Goal: Task Accomplishment & Management: Use online tool/utility

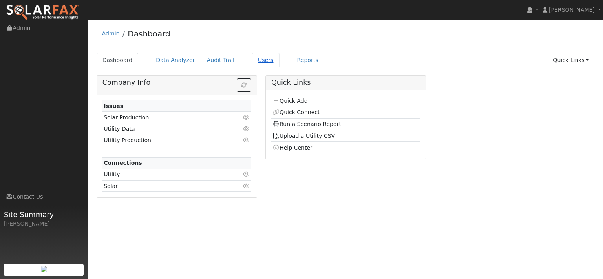
click at [280, 66] on link "Users" at bounding box center [265, 60] width 27 height 15
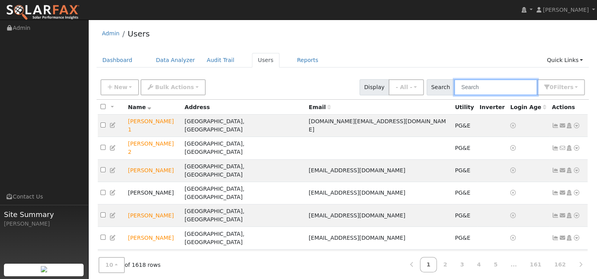
click at [454, 95] on input "text" at bounding box center [495, 87] width 83 height 16
paste input "Anthony Nuanes"
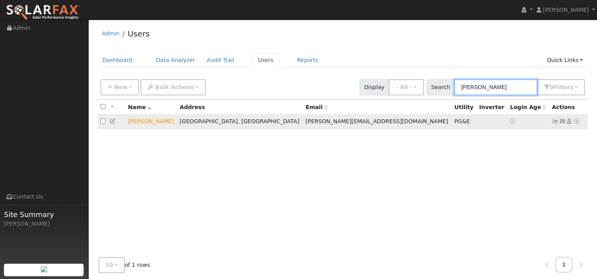
type input "Anthony Nuanes"
click at [573, 124] on icon at bounding box center [576, 121] width 7 height 5
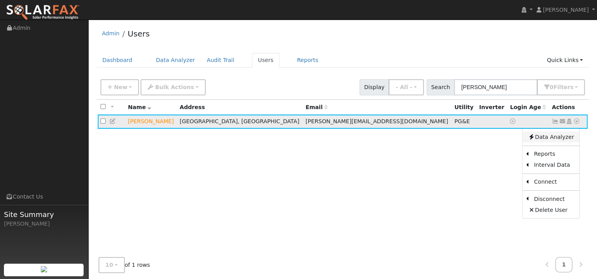
click at [550, 143] on link "Data Analyzer" at bounding box center [551, 137] width 57 height 11
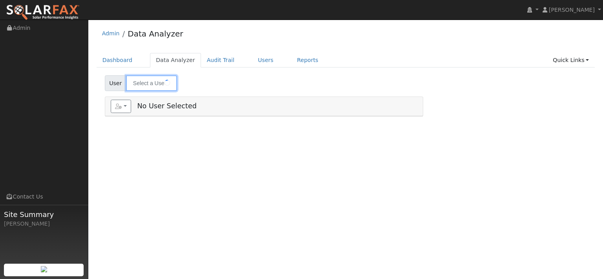
type input "Anthony Nuanes"
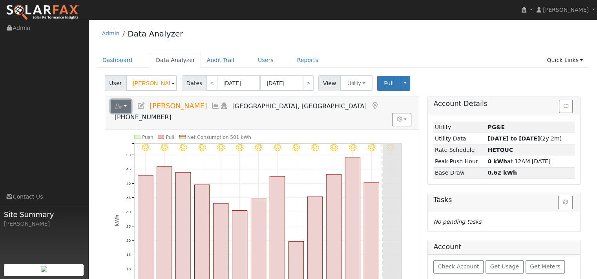
click at [130, 113] on button "button" at bounding box center [121, 106] width 21 height 13
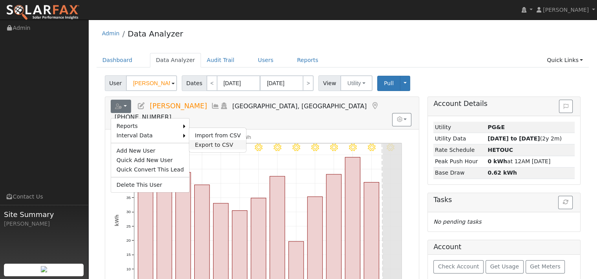
click at [224, 150] on link "Export to CSV" at bounding box center [217, 144] width 57 height 9
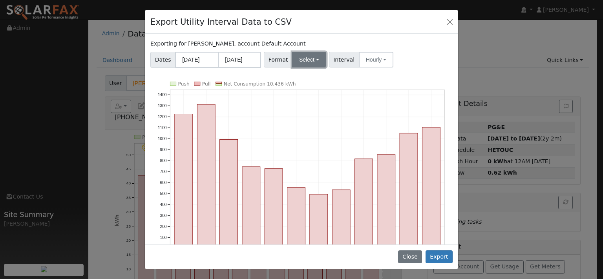
click at [326, 68] on button "Select" at bounding box center [309, 60] width 34 height 16
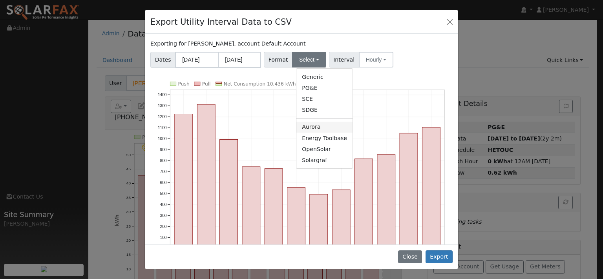
click at [315, 133] on link "Aurora" at bounding box center [324, 127] width 56 height 11
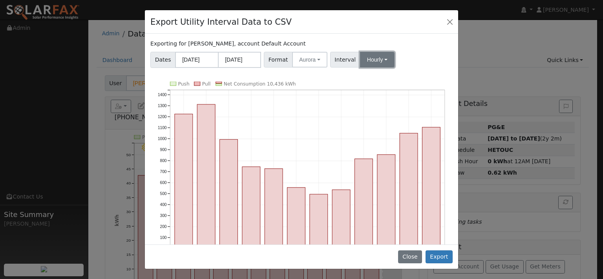
click at [394, 68] on button "Hourly" at bounding box center [377, 60] width 35 height 16
click at [396, 82] on link "15 Minute" at bounding box center [391, 76] width 55 height 11
click at [433, 253] on button "Export" at bounding box center [439, 257] width 27 height 13
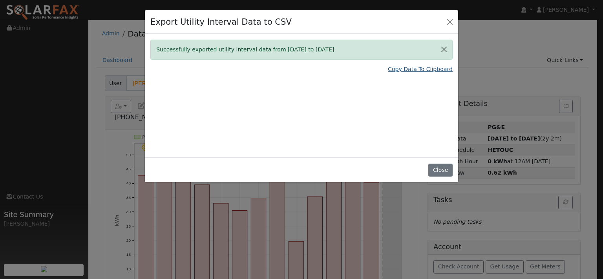
click at [407, 73] on link "Copy Data To Clipboard" at bounding box center [420, 69] width 65 height 8
